Goal: Check status: Check status

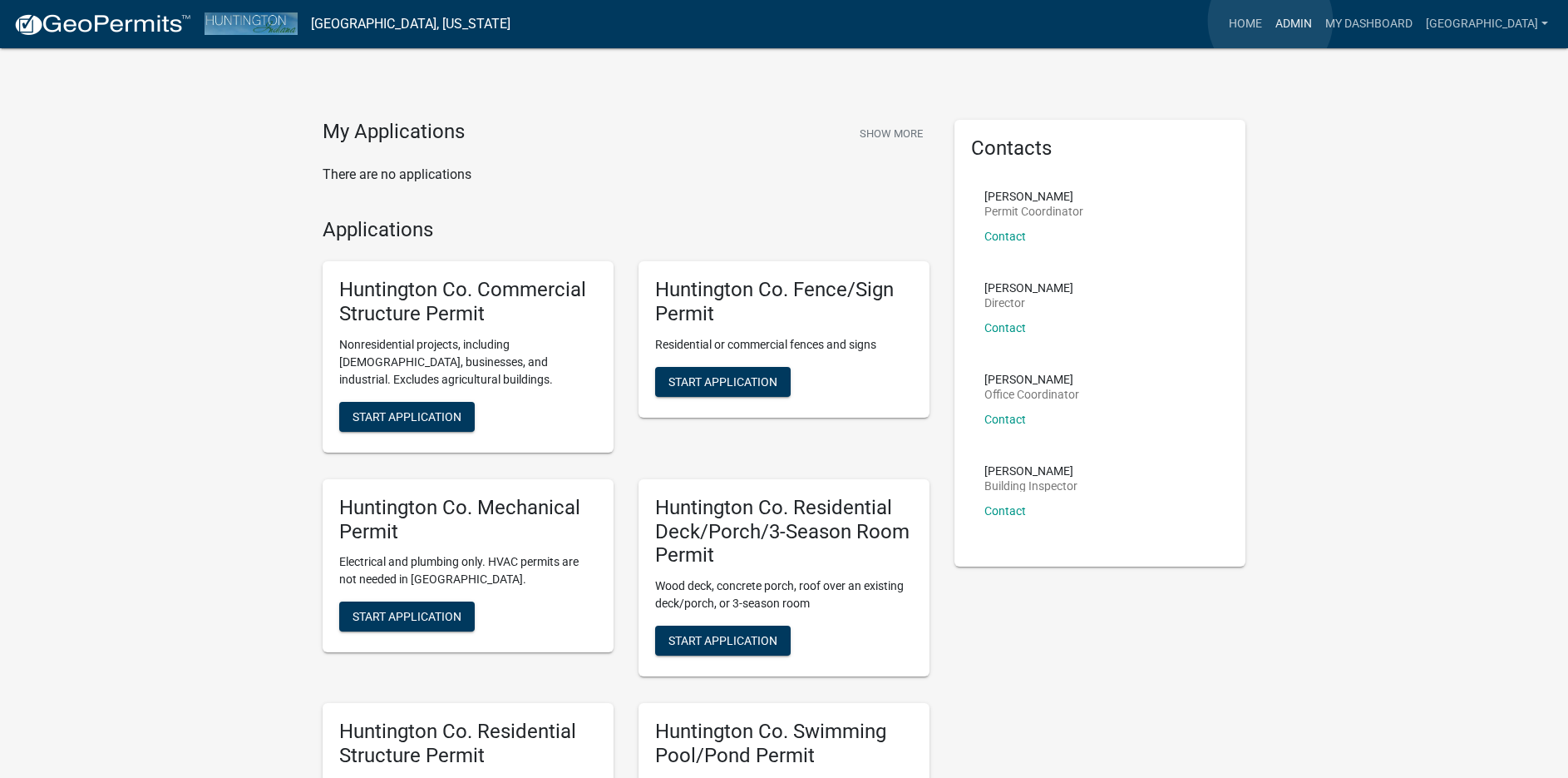
click at [1272, 21] on link "Admin" at bounding box center [1294, 24] width 50 height 32
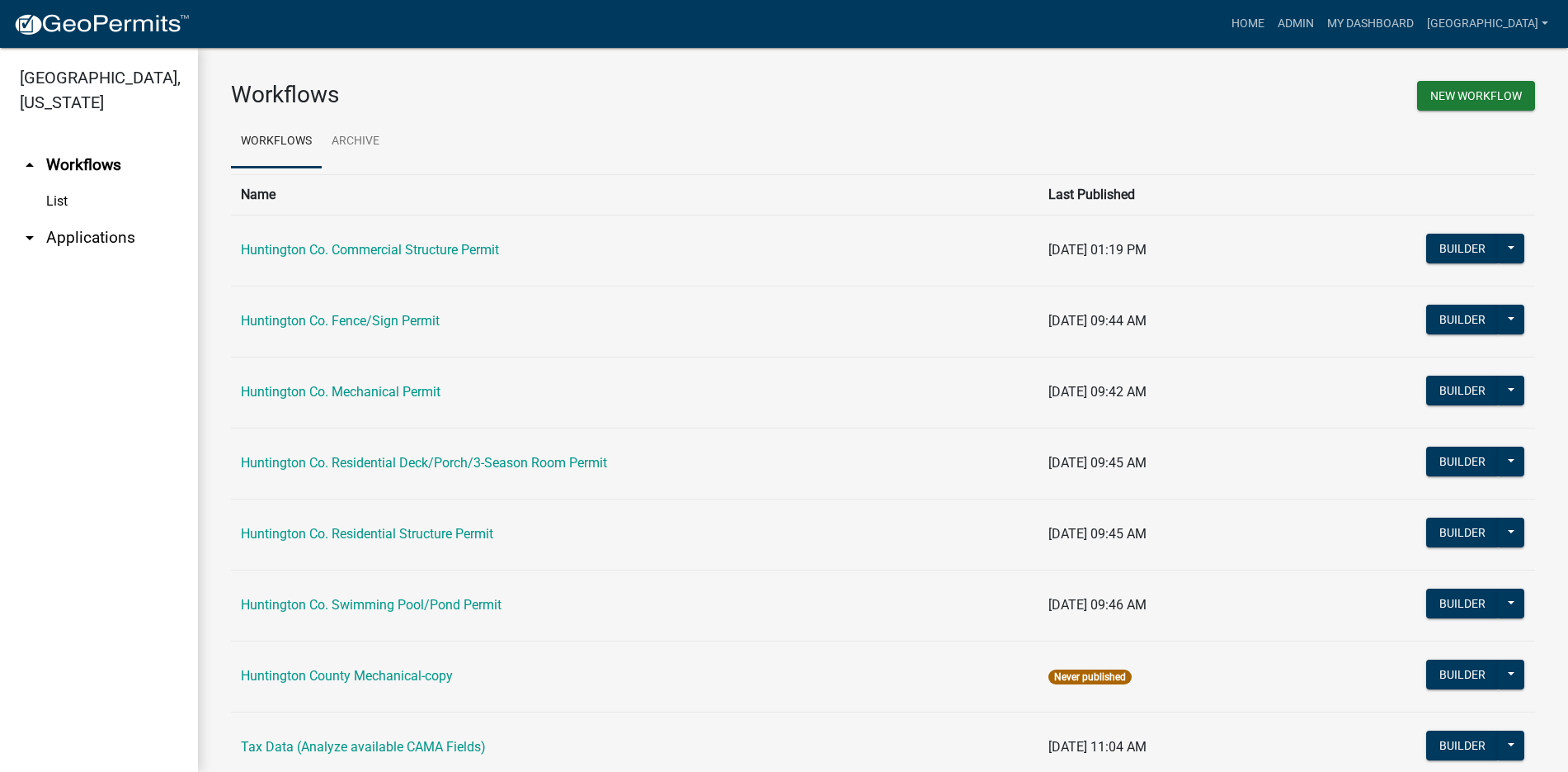
click at [77, 240] on link "arrow_drop_down Applications" at bounding box center [99, 238] width 198 height 40
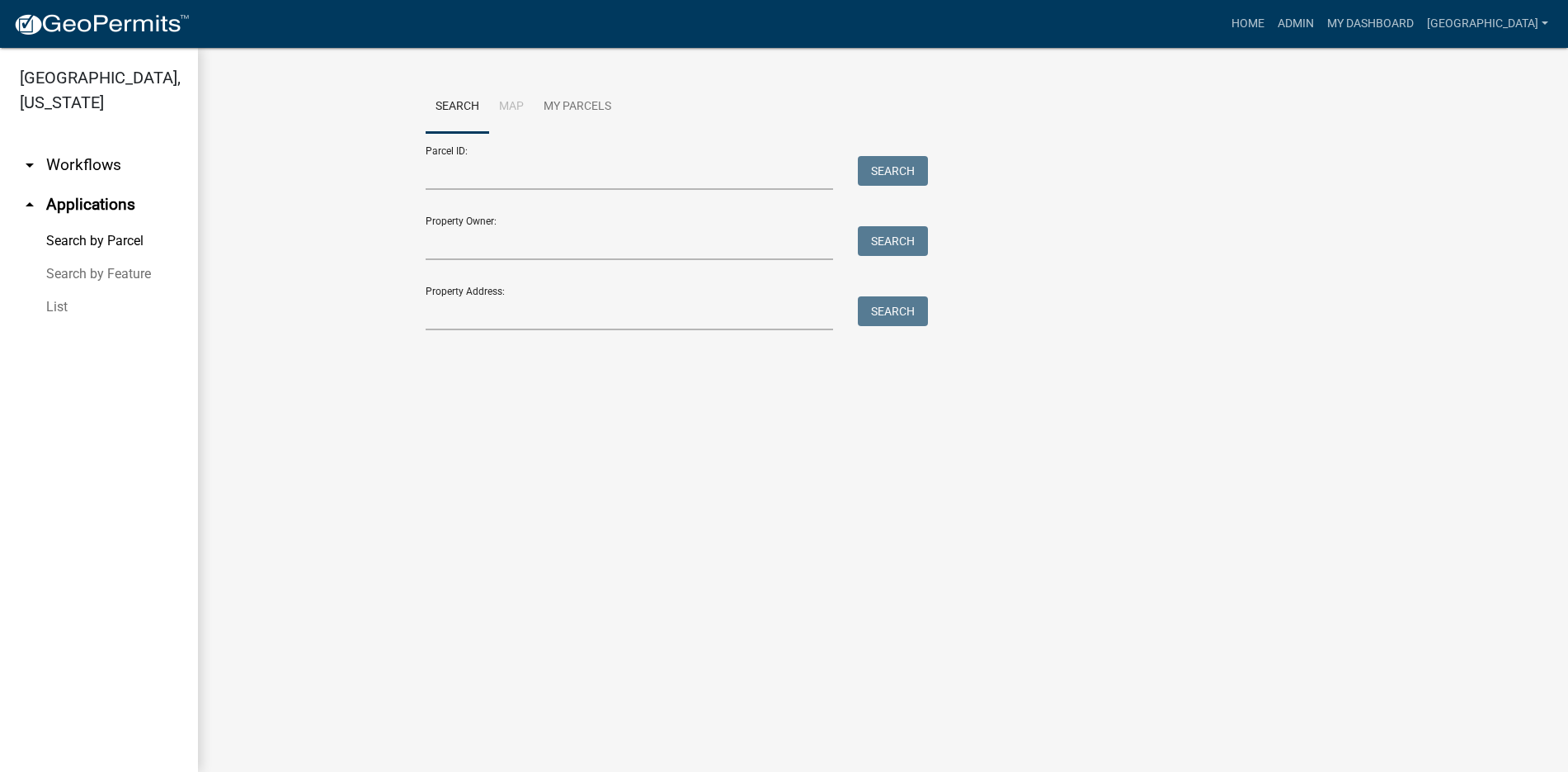
click at [51, 308] on link "List" at bounding box center [99, 306] width 198 height 33
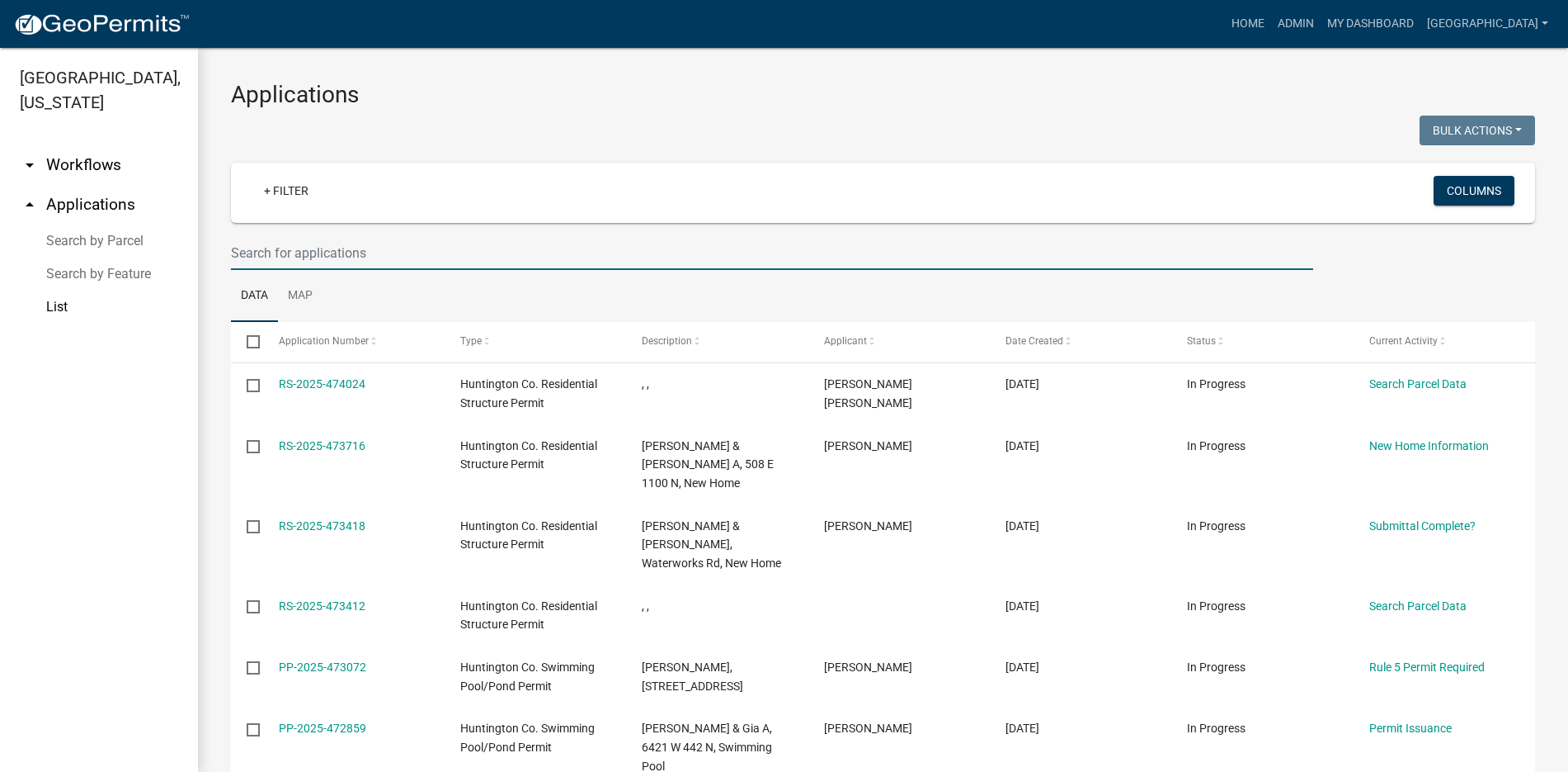
click at [319, 252] on input "text" at bounding box center [772, 252] width 1083 height 33
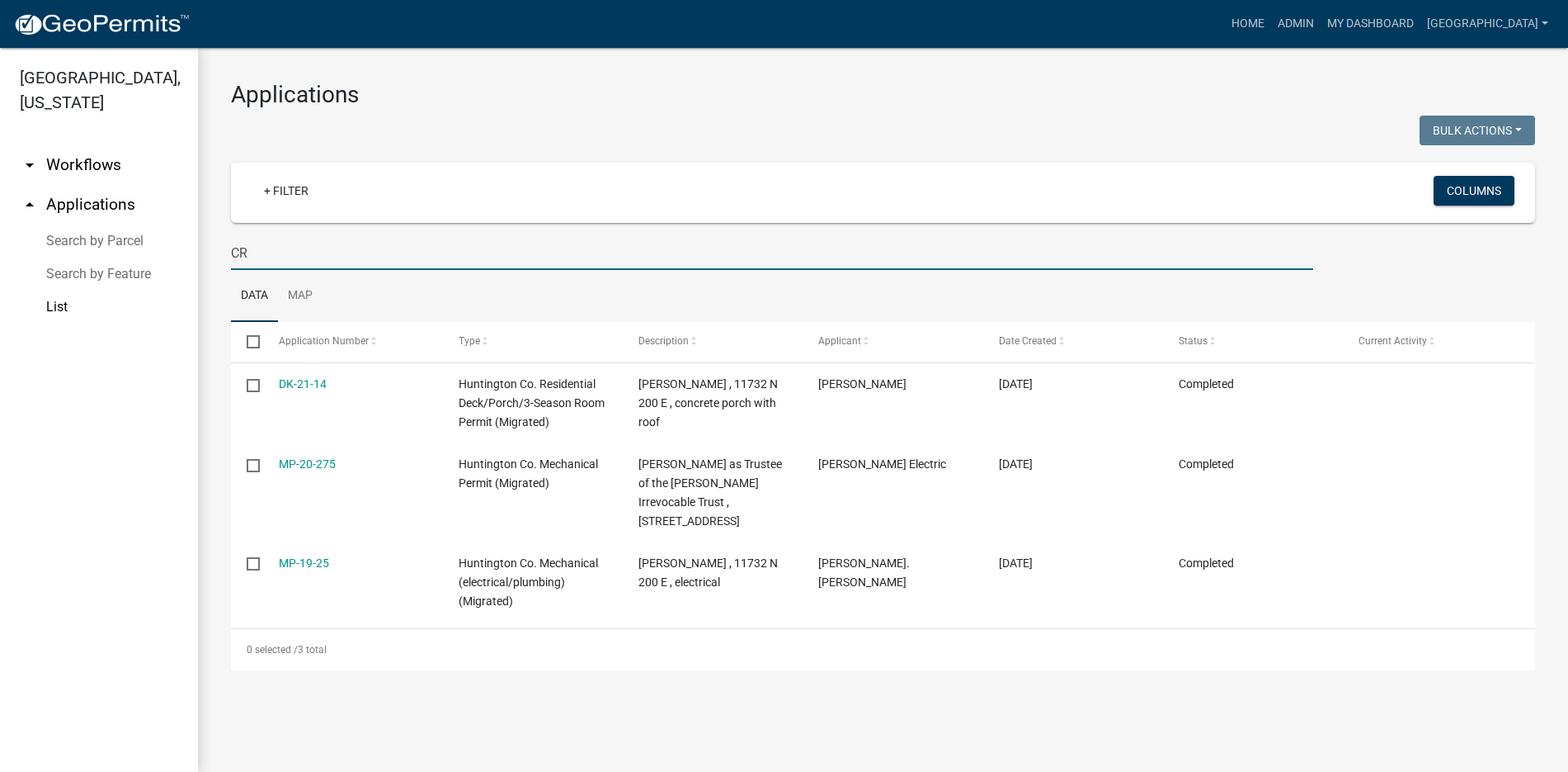
type input "C"
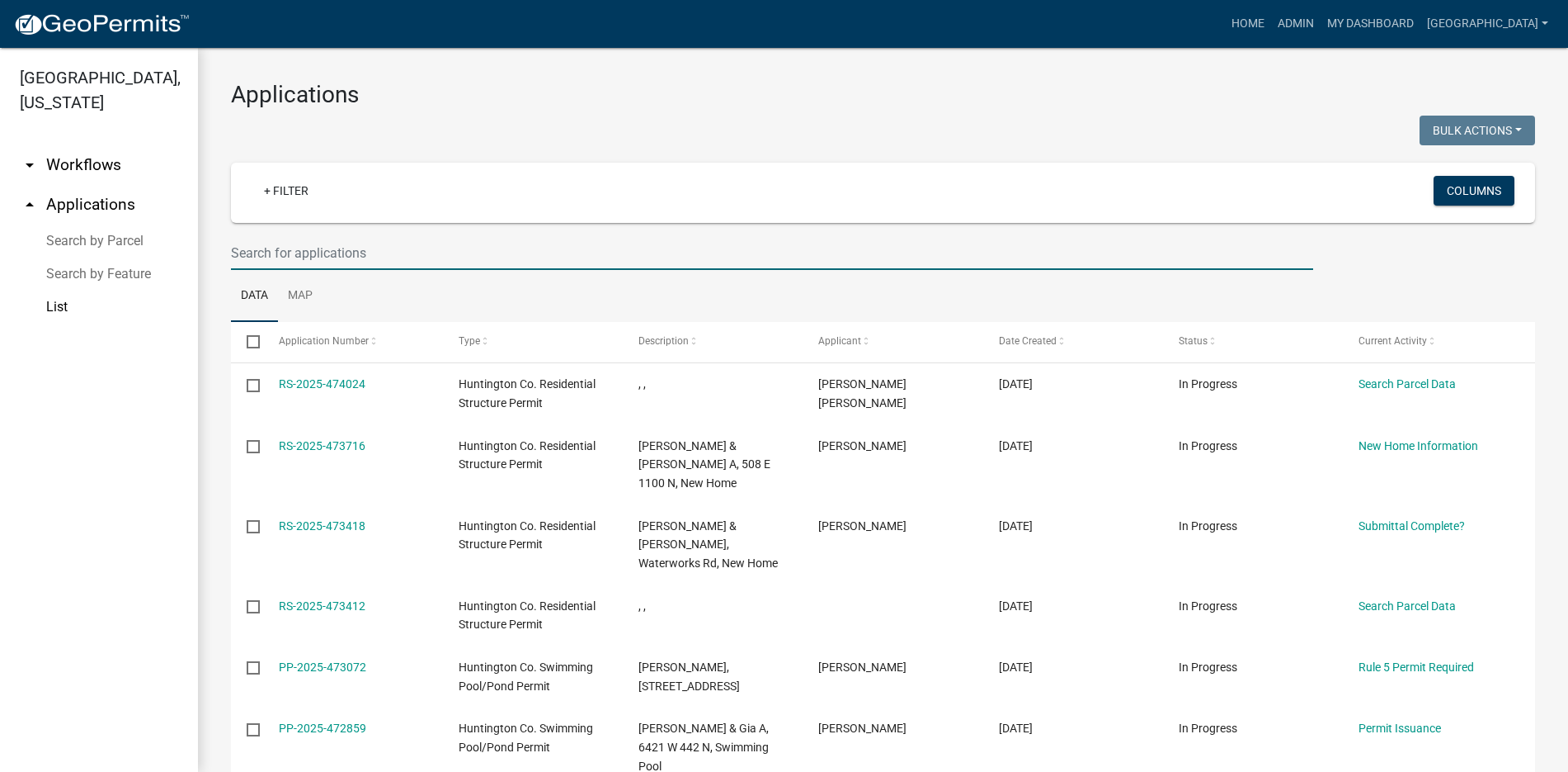
click at [255, 248] on input "text" at bounding box center [772, 252] width 1083 height 33
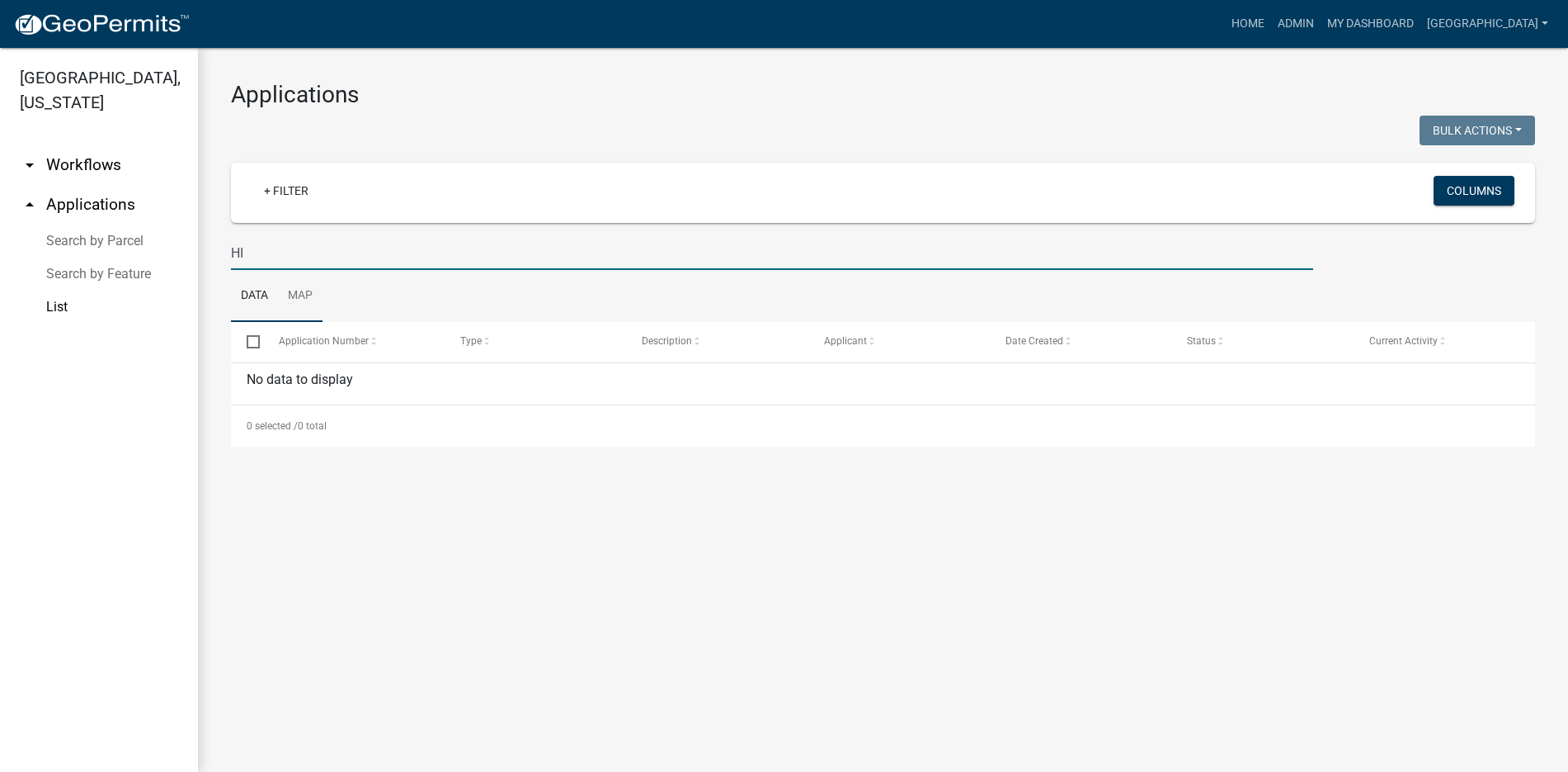
type input "H"
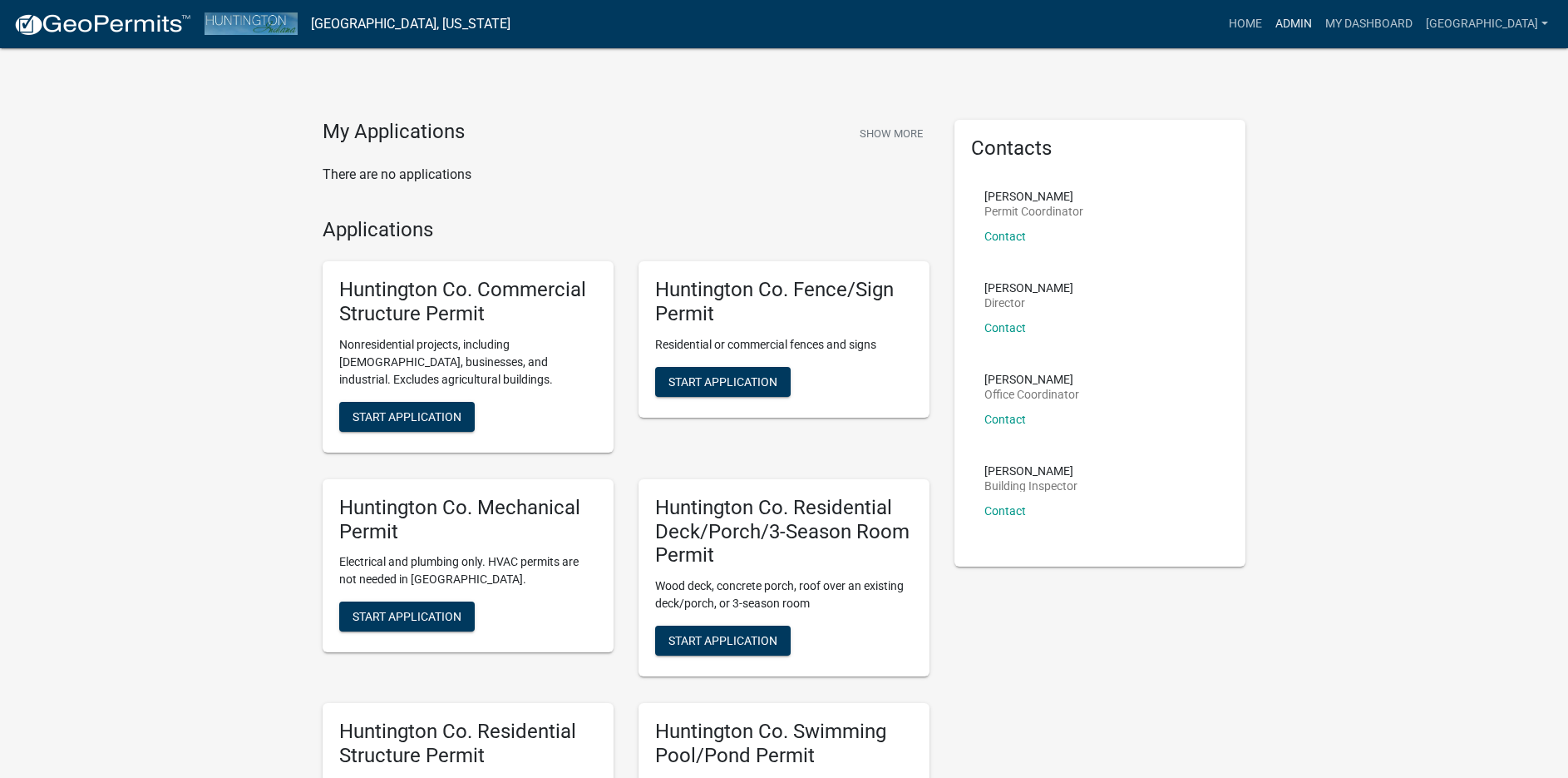
click at [1285, 30] on link "Admin" at bounding box center [1294, 24] width 50 height 32
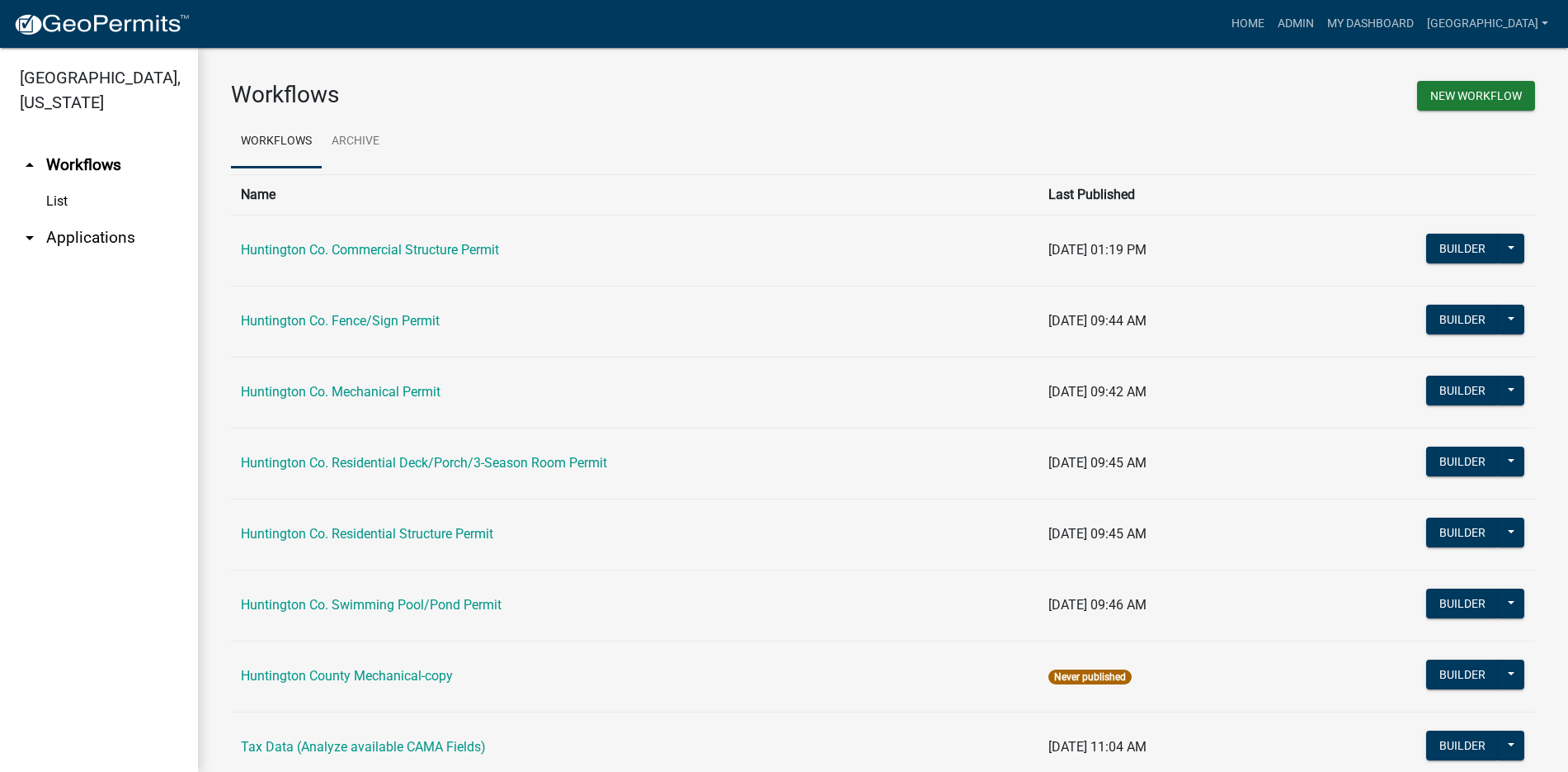
click at [97, 238] on link "arrow_drop_down Applications" at bounding box center [99, 238] width 198 height 40
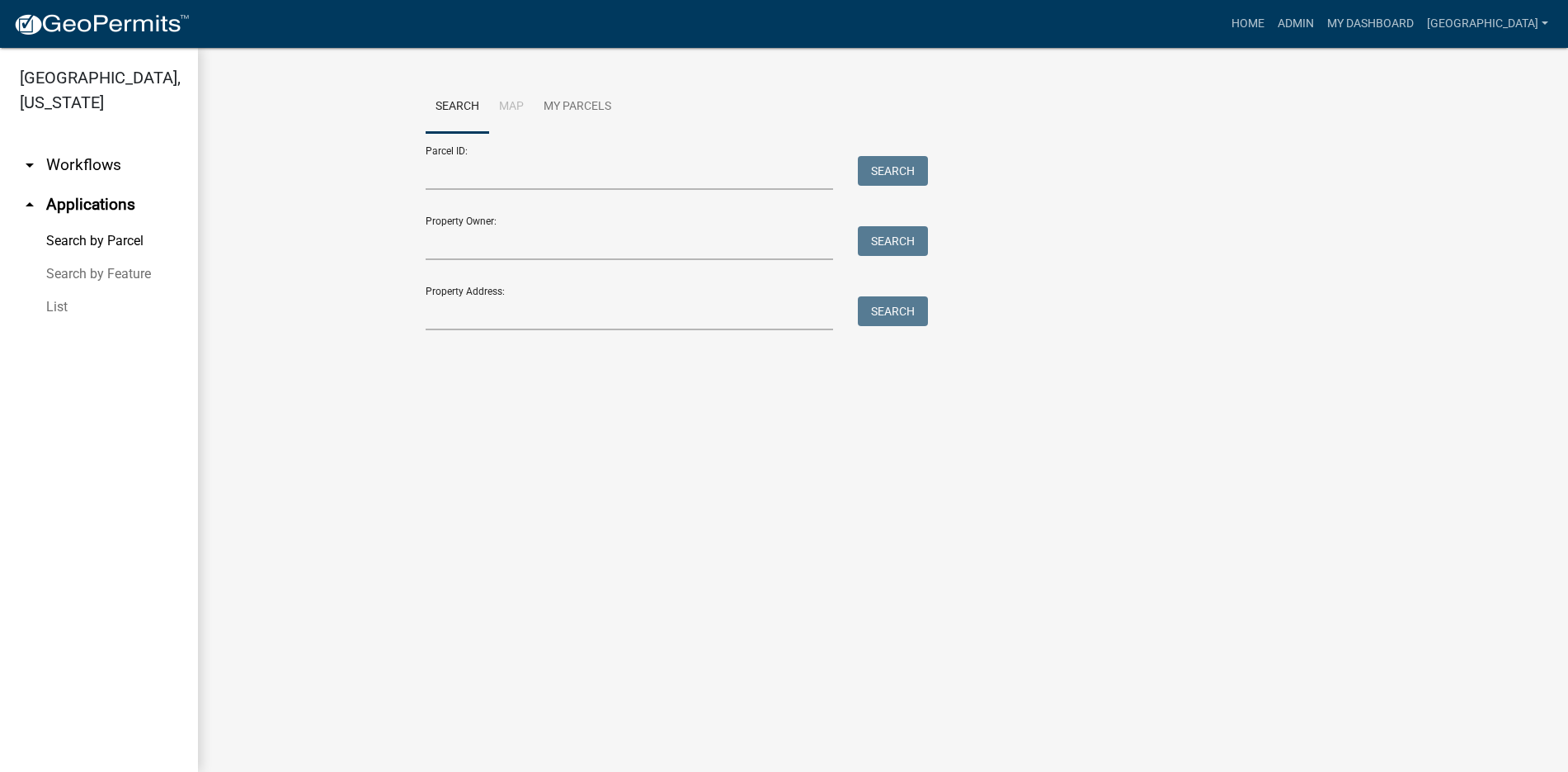
click at [55, 304] on link "List" at bounding box center [99, 306] width 198 height 33
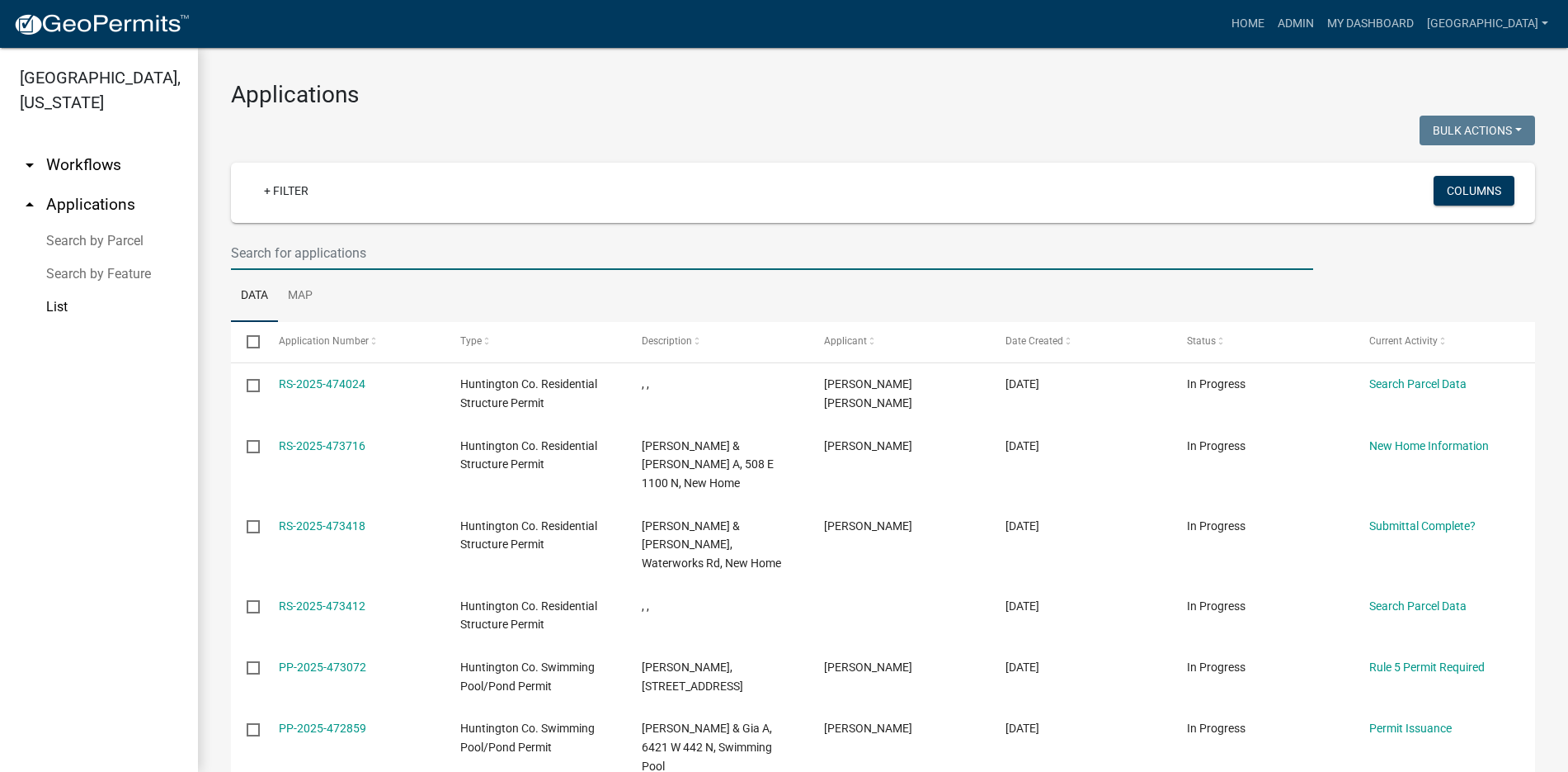
click at [302, 248] on input "text" at bounding box center [772, 252] width 1083 height 33
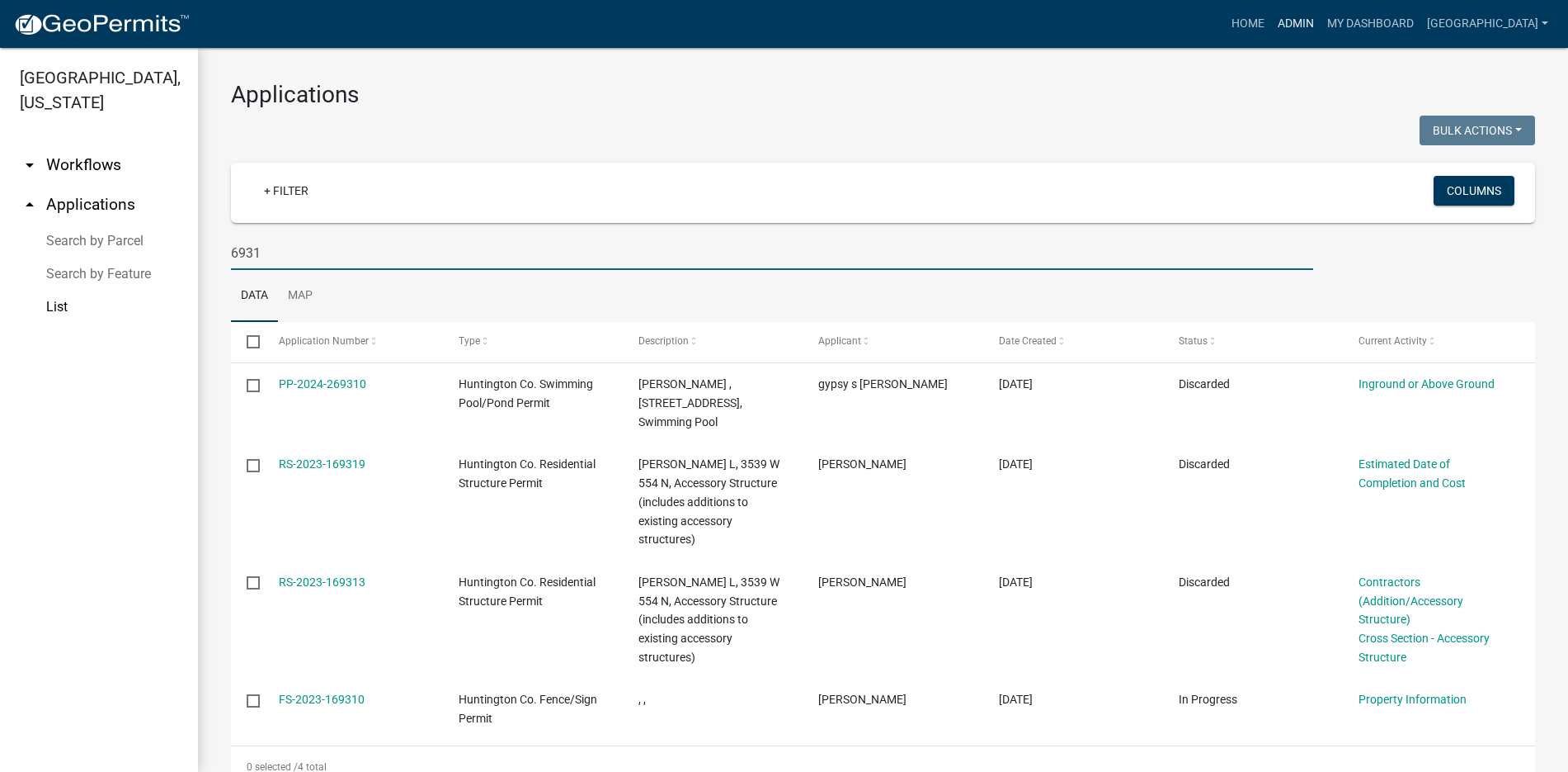
type input "6931"
click at [1282, 24] on link "Admin" at bounding box center [1296, 24] width 50 height 31
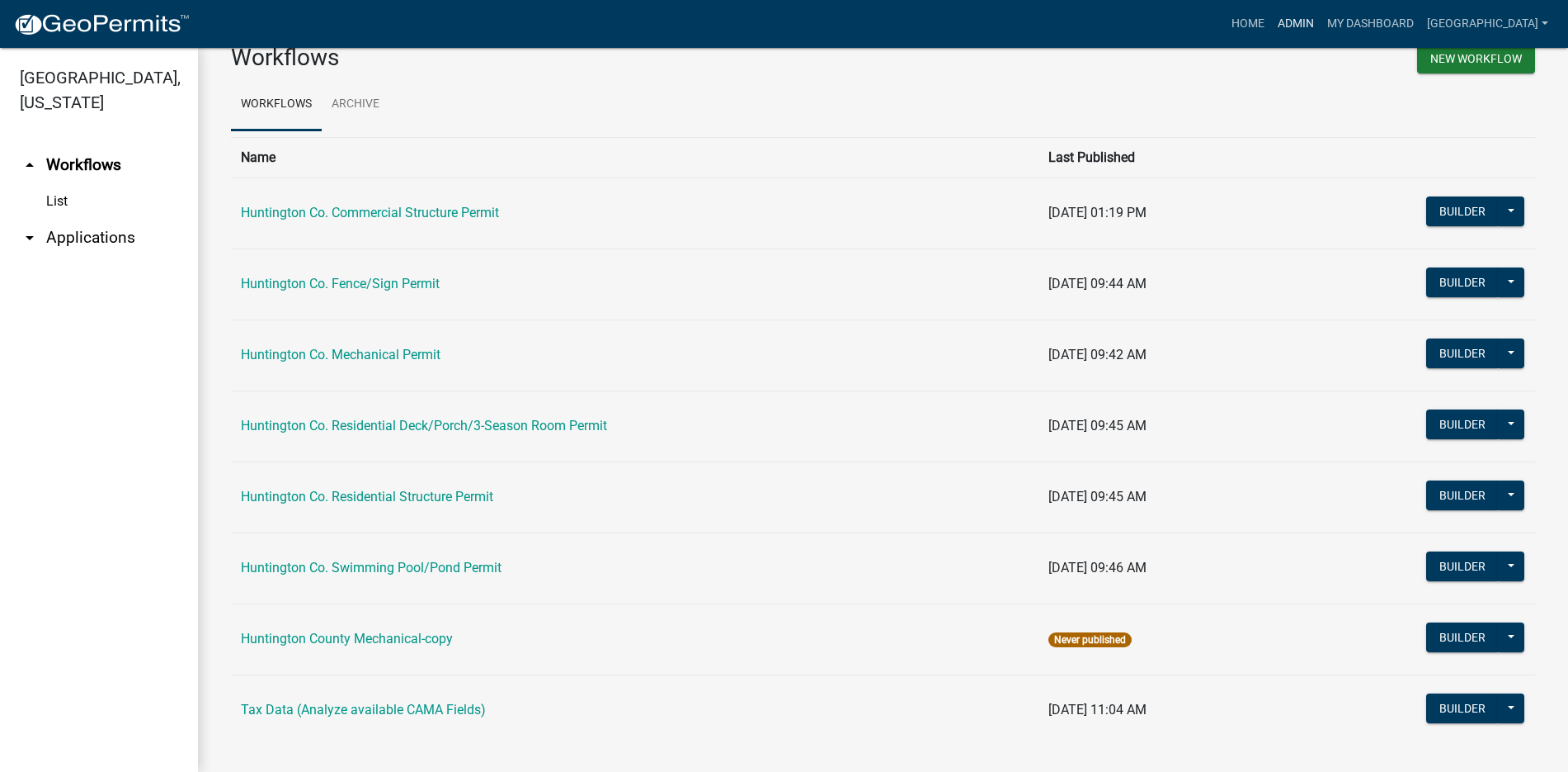
scroll to position [57, 0]
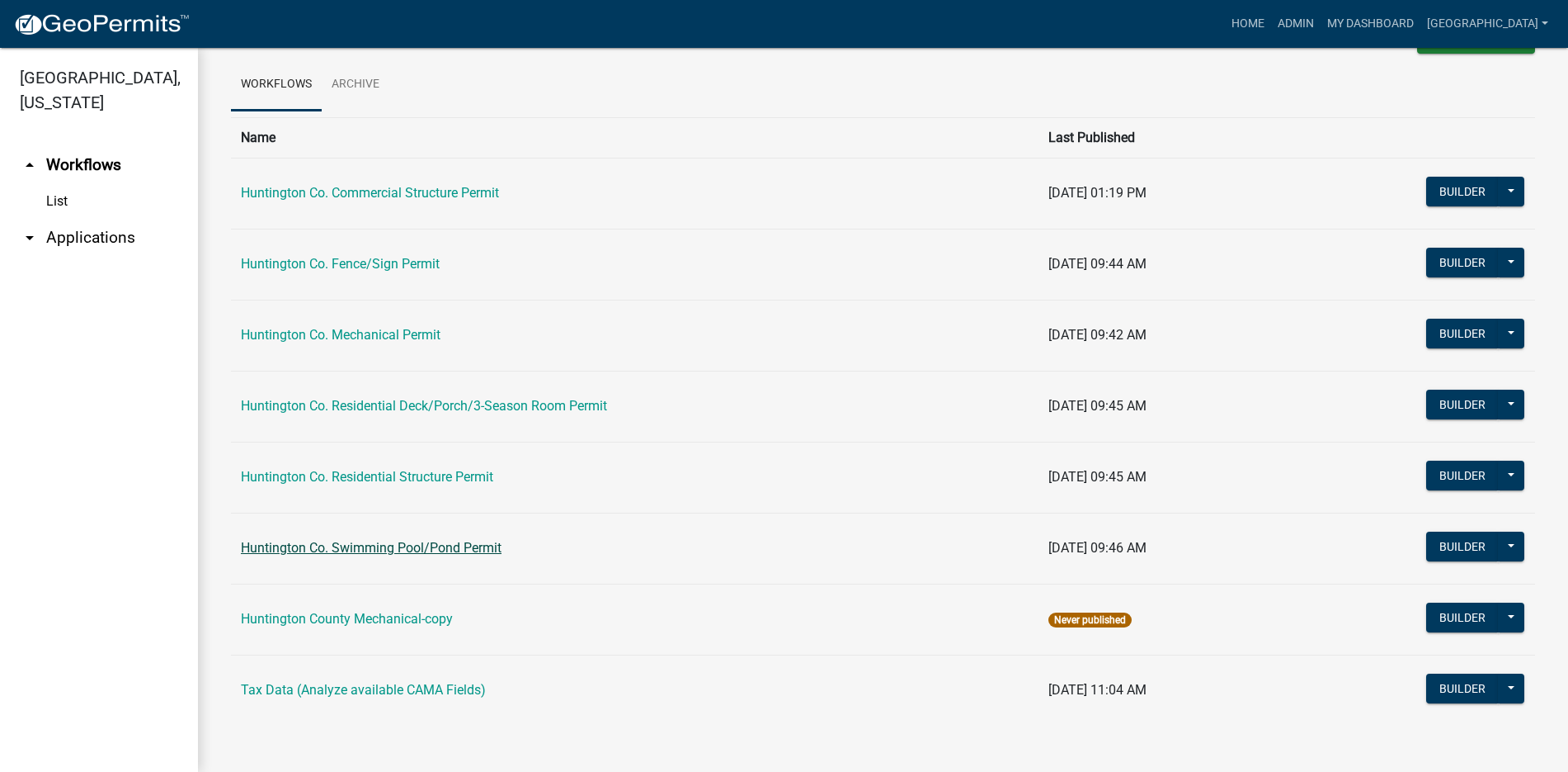
click at [418, 543] on link "Huntington Co. Swimming Pool/Pond Permit" at bounding box center [371, 548] width 260 height 15
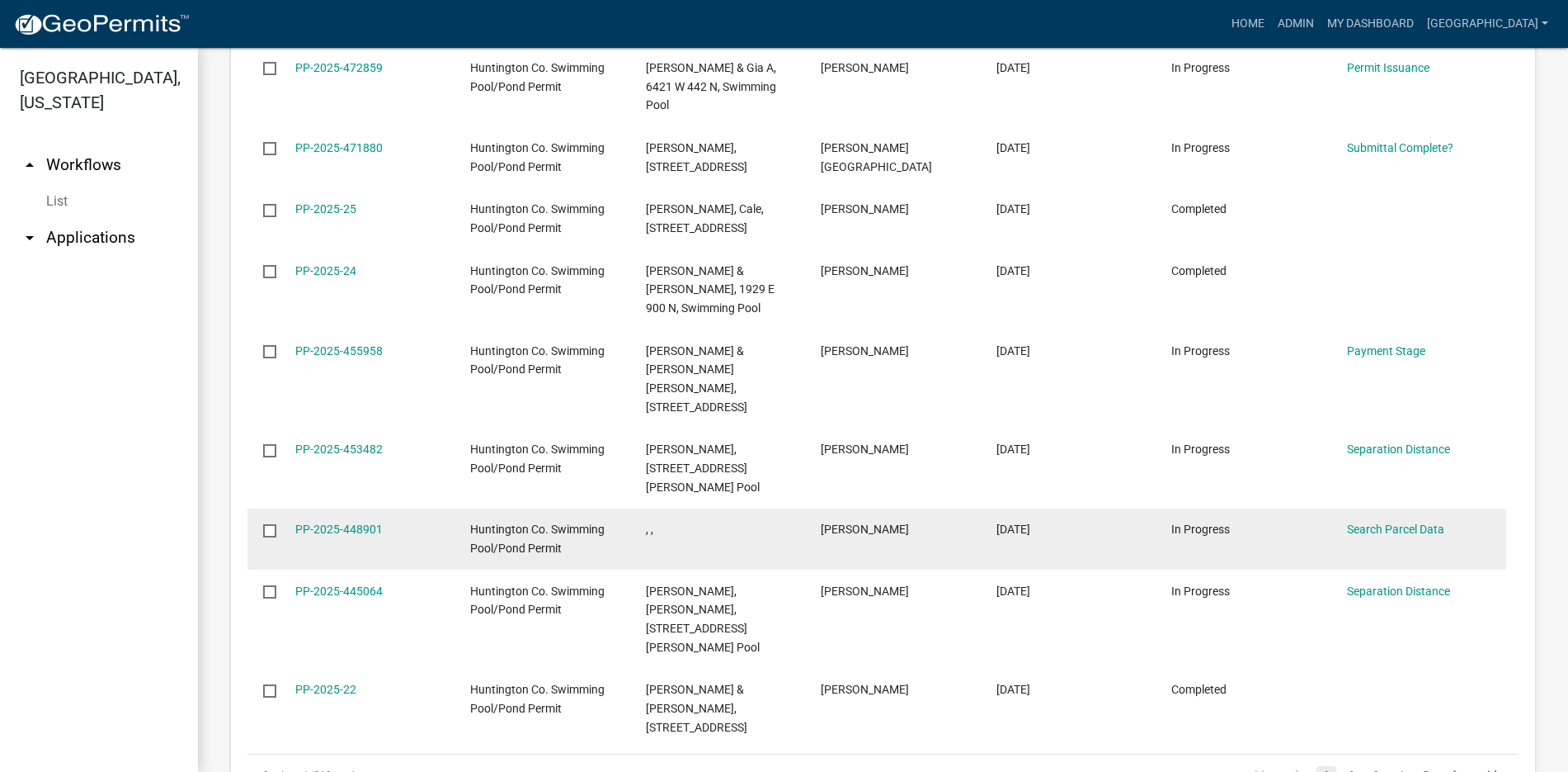
scroll to position [1075, 0]
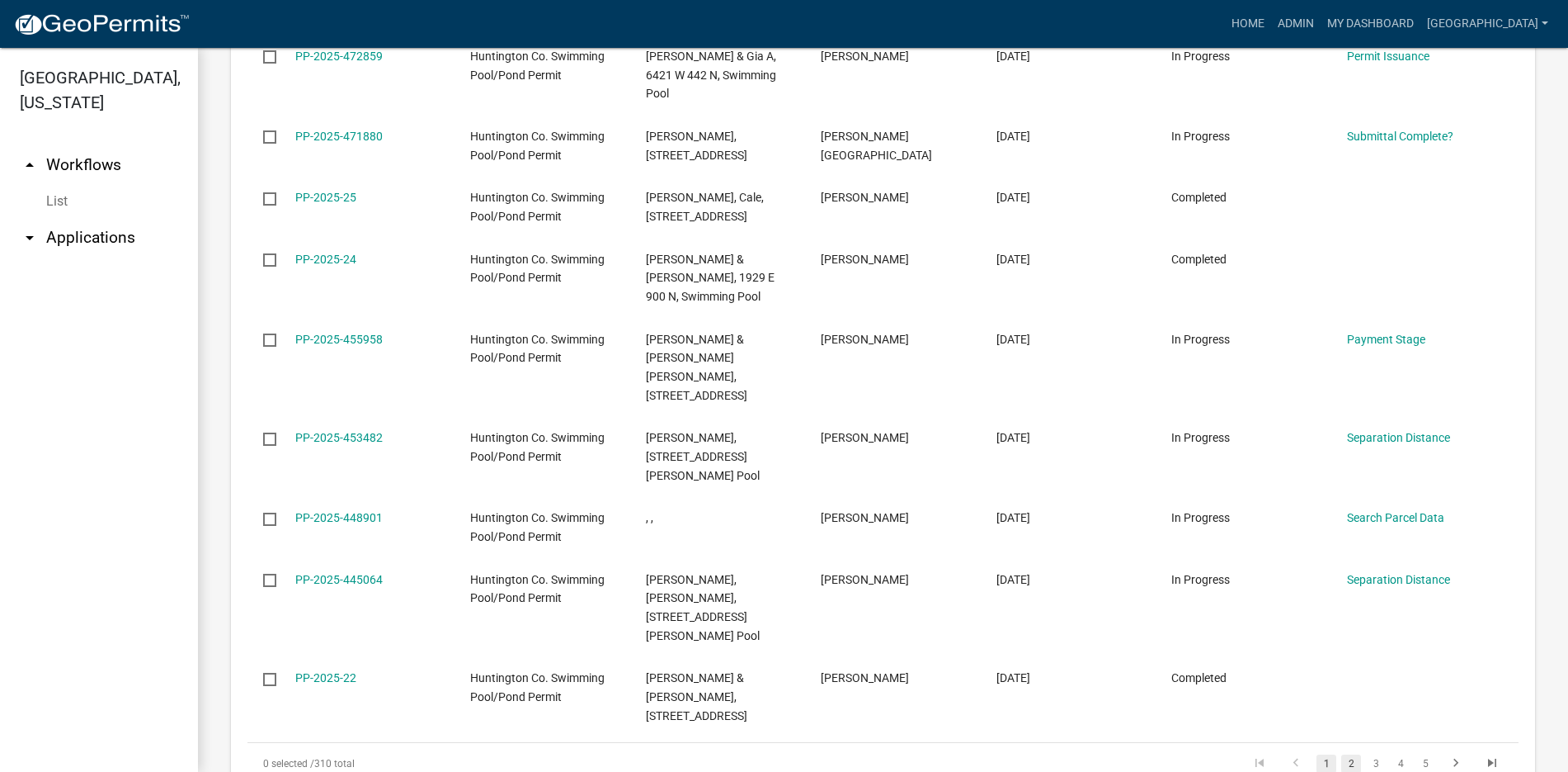
click at [1342, 755] on link "2" at bounding box center [1351, 763] width 20 height 18
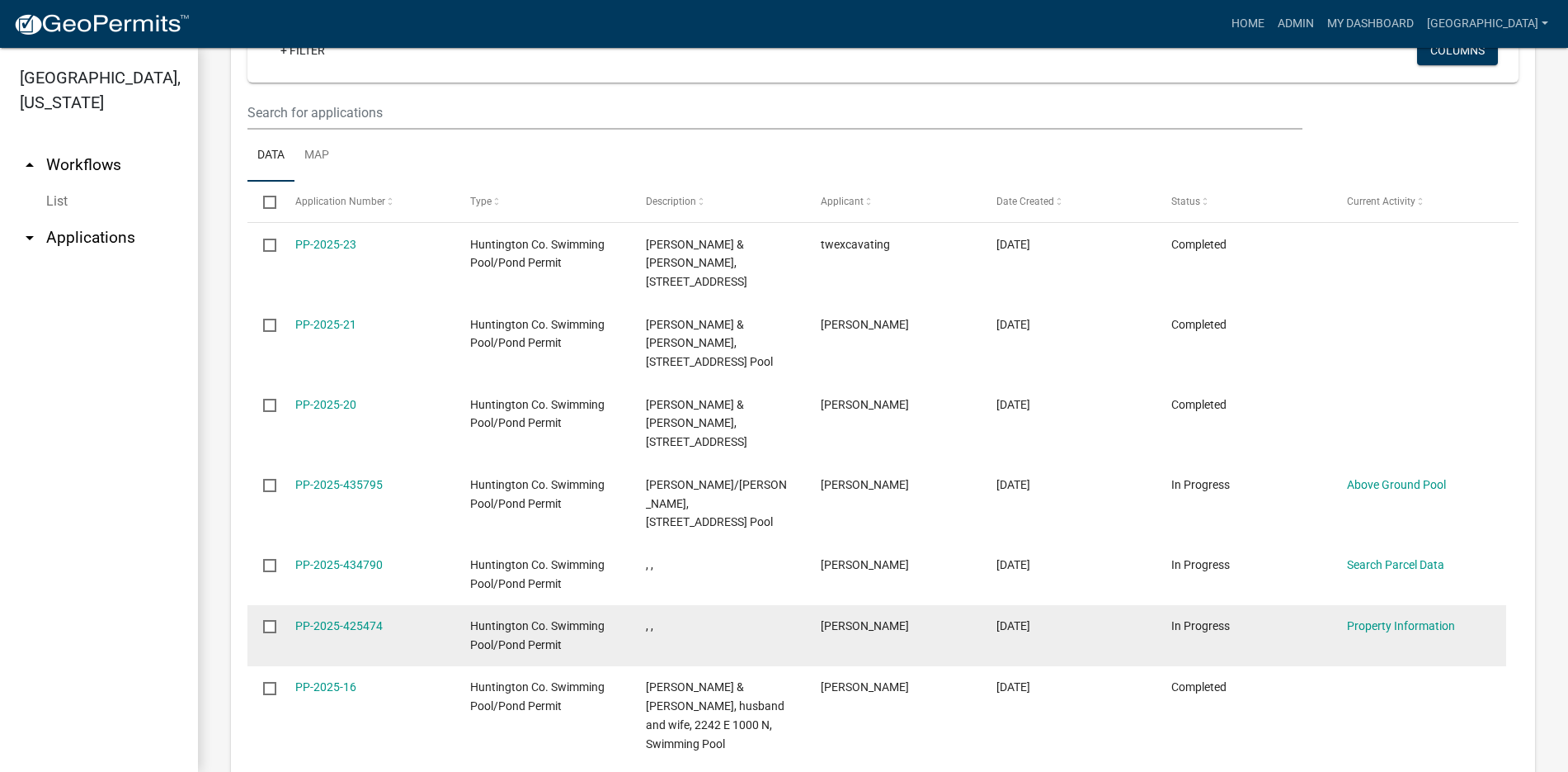
scroll to position [1113, 0]
